Goal: Information Seeking & Learning: Learn about a topic

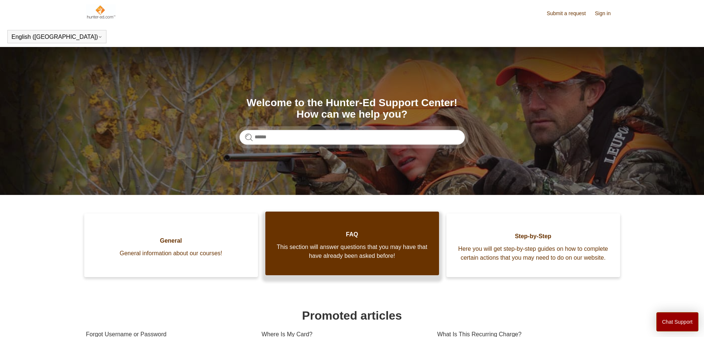
click at [330, 239] on span "FAQ" at bounding box center [353, 234] width 152 height 9
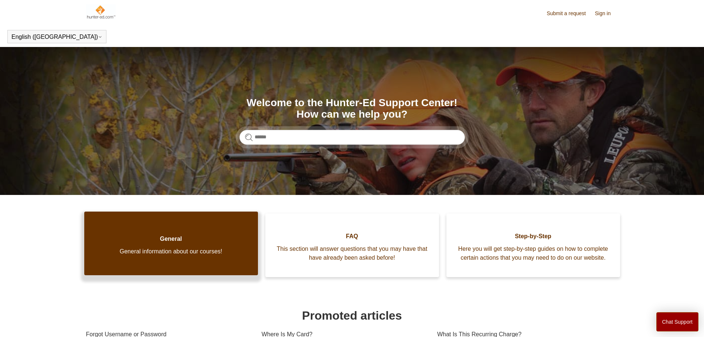
click at [167, 253] on span "General information about our courses!" at bounding box center [171, 251] width 152 height 9
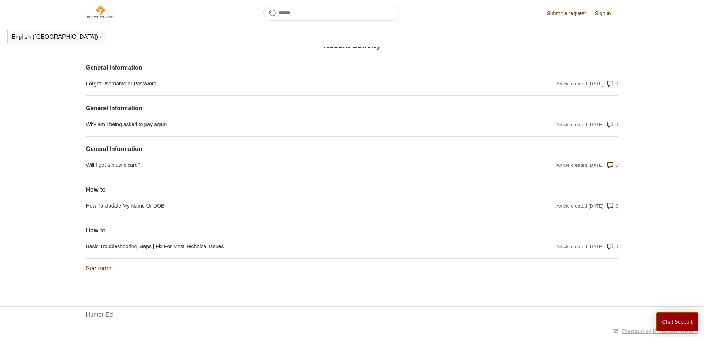
scroll to position [535, 0]
click at [98, 267] on link "See more items from recent activity" at bounding box center [99, 268] width 26 height 6
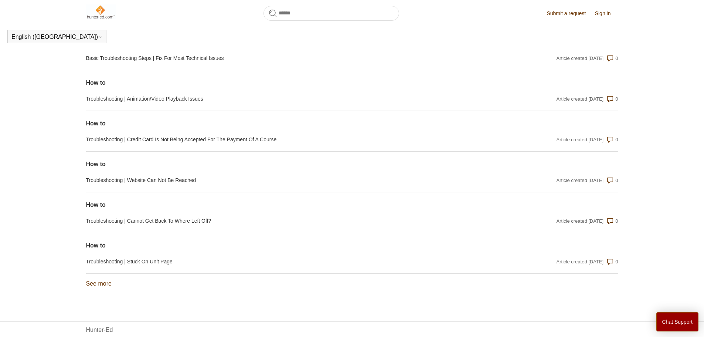
scroll to position [738, 0]
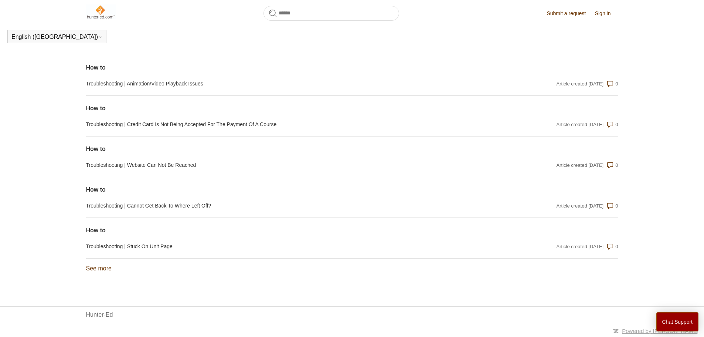
click at [96, 266] on link "See more items from recent activity" at bounding box center [99, 268] width 26 height 6
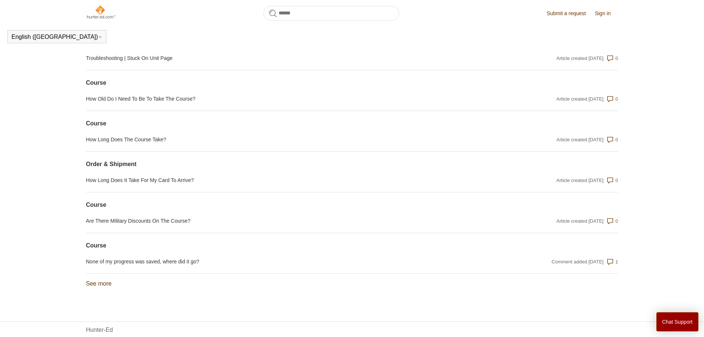
scroll to position [942, 0]
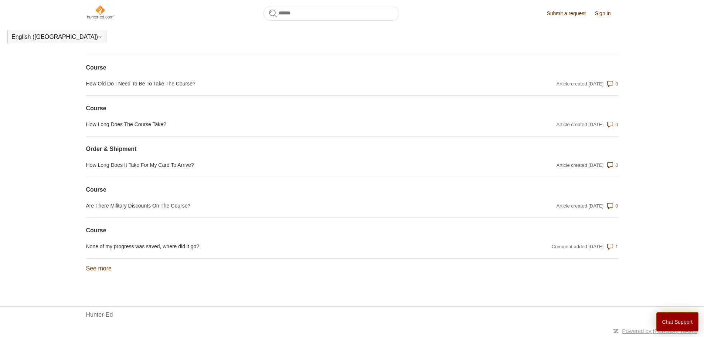
click at [101, 269] on link "See more items from recent activity" at bounding box center [99, 268] width 26 height 6
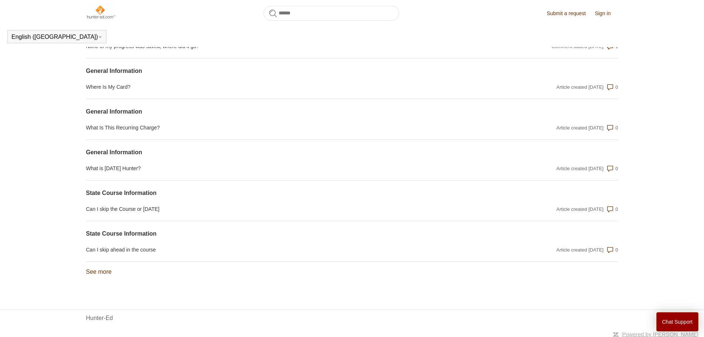
scroll to position [1145, 0]
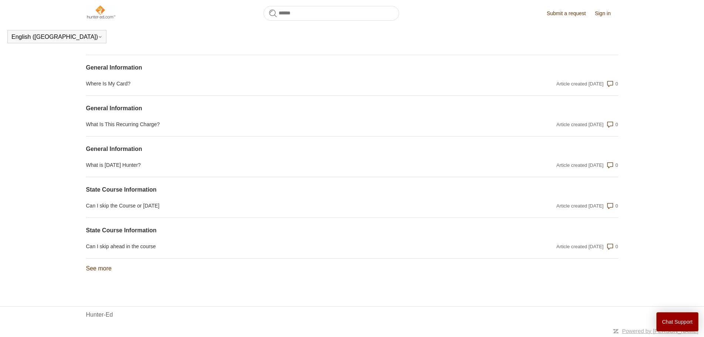
click at [105, 271] on link "See more items from recent activity" at bounding box center [99, 268] width 26 height 6
click at [97, 270] on link "See more items from recent activity" at bounding box center [99, 268] width 26 height 6
click at [94, 269] on link "See more items from recent activity" at bounding box center [99, 268] width 26 height 6
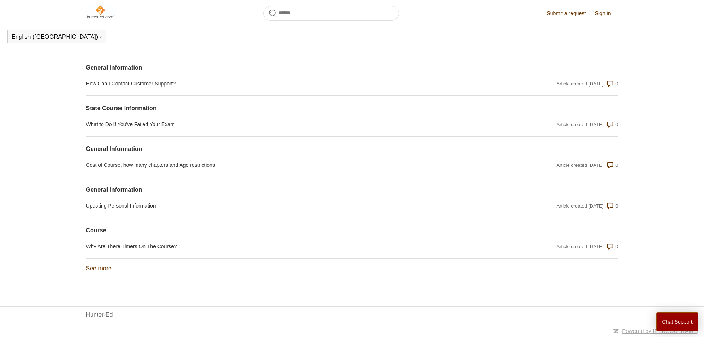
scroll to position [1755, 0]
click at [105, 270] on link "See more items from recent activity" at bounding box center [99, 268] width 26 height 6
click at [103, 271] on link "See more items from recent activity" at bounding box center [99, 268] width 26 height 6
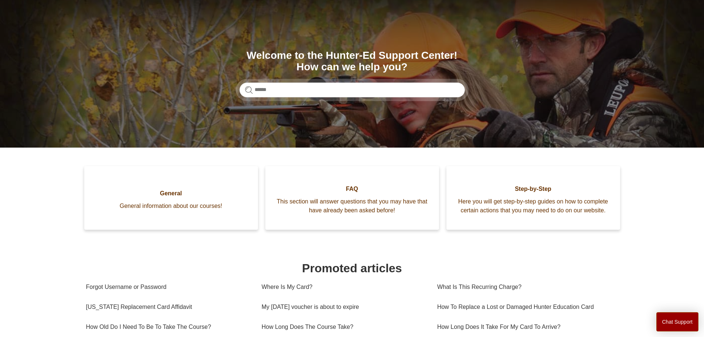
scroll to position [46, 0]
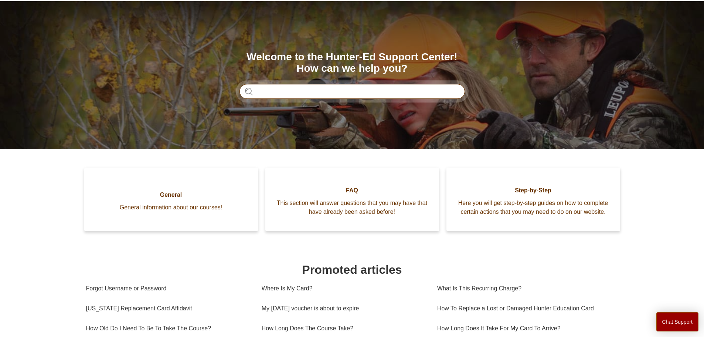
click at [283, 92] on input "Search" at bounding box center [352, 91] width 225 height 15
type input "**********"
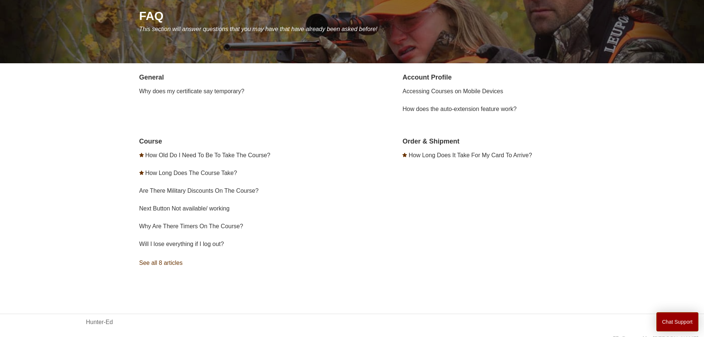
scroll to position [97, 0]
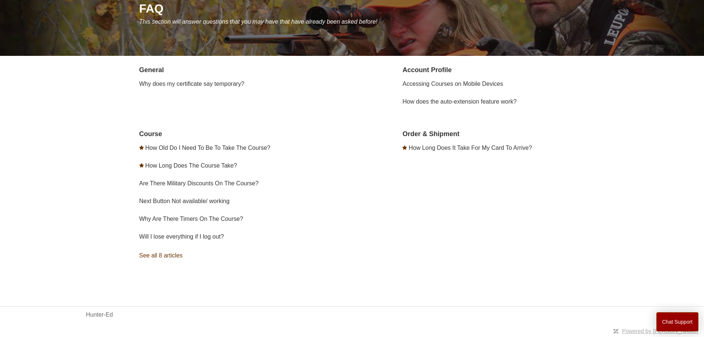
click at [155, 255] on link "See all 8 articles" at bounding box center [247, 255] width 216 height 20
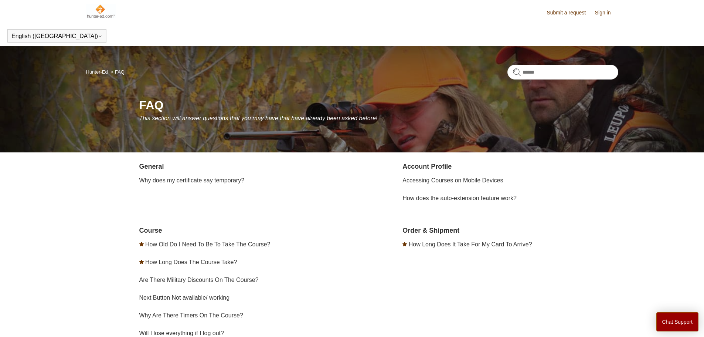
scroll to position [0, 0]
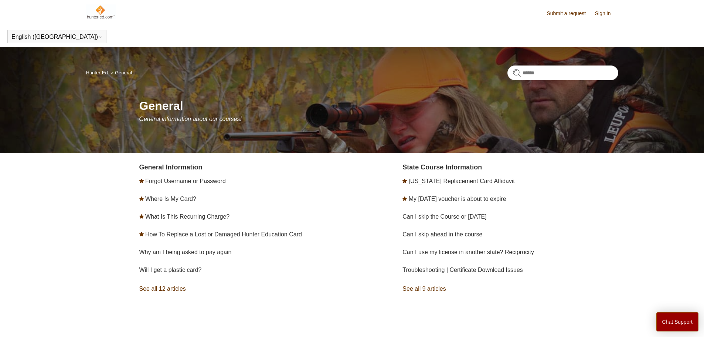
click at [167, 291] on link "See all 12 articles" at bounding box center [247, 289] width 216 height 20
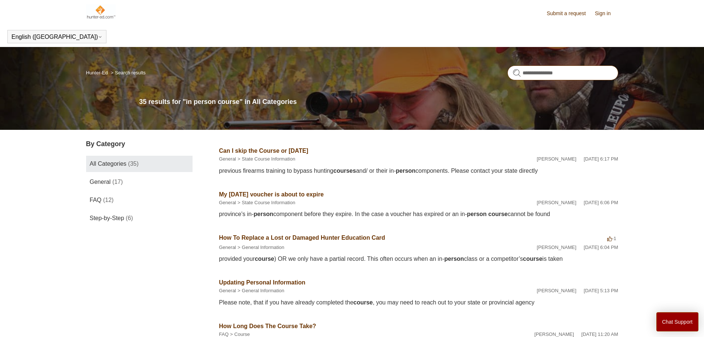
click at [529, 74] on input "**********" at bounding box center [563, 72] width 111 height 15
type input "**********"
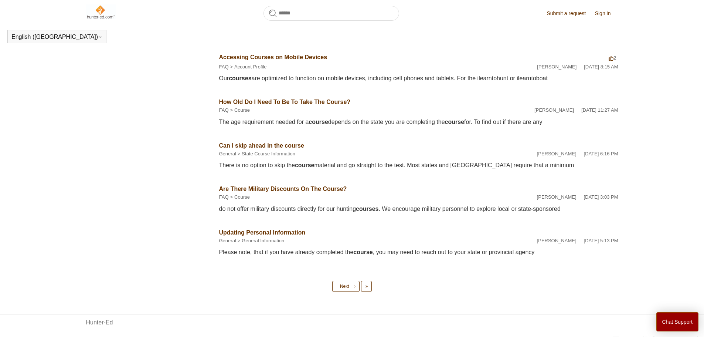
scroll to position [299, 0]
